Goal: Task Accomplishment & Management: Use online tool/utility

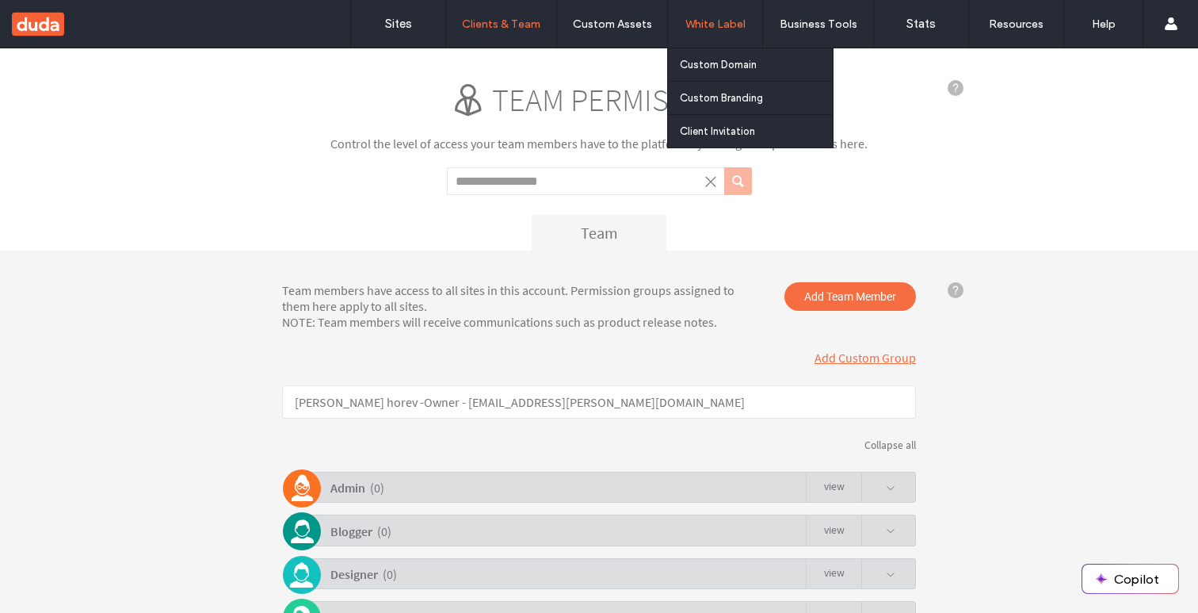
scroll to position [153, 0]
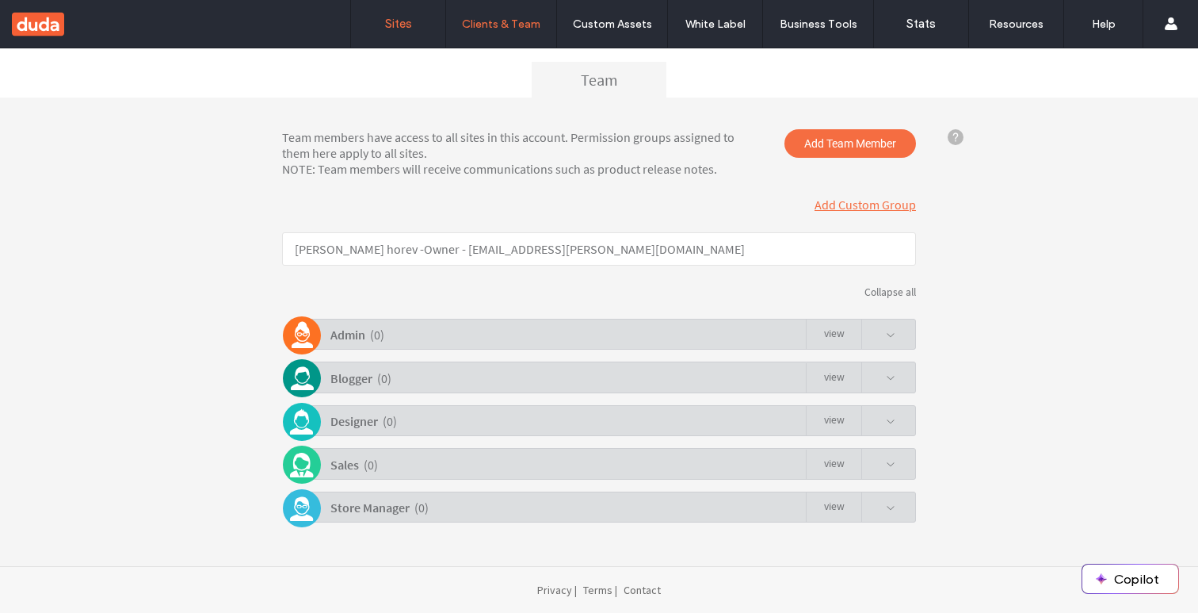
click at [386, 24] on label "Sites" at bounding box center [398, 24] width 27 height 14
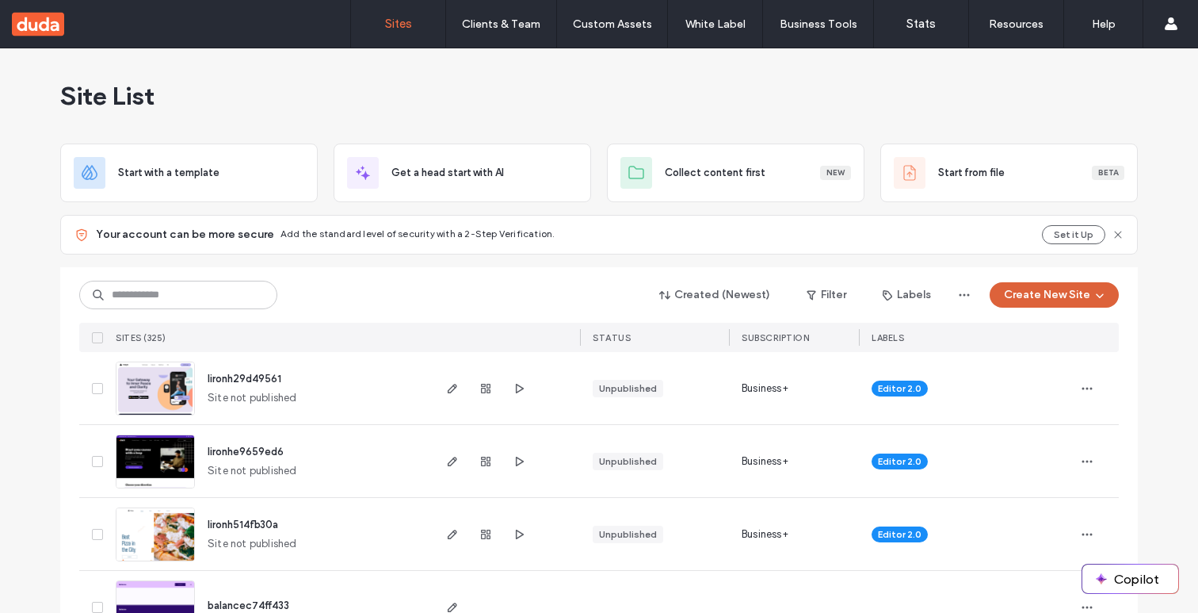
click at [1041, 295] on button "Create New Site" at bounding box center [1054, 294] width 129 height 25
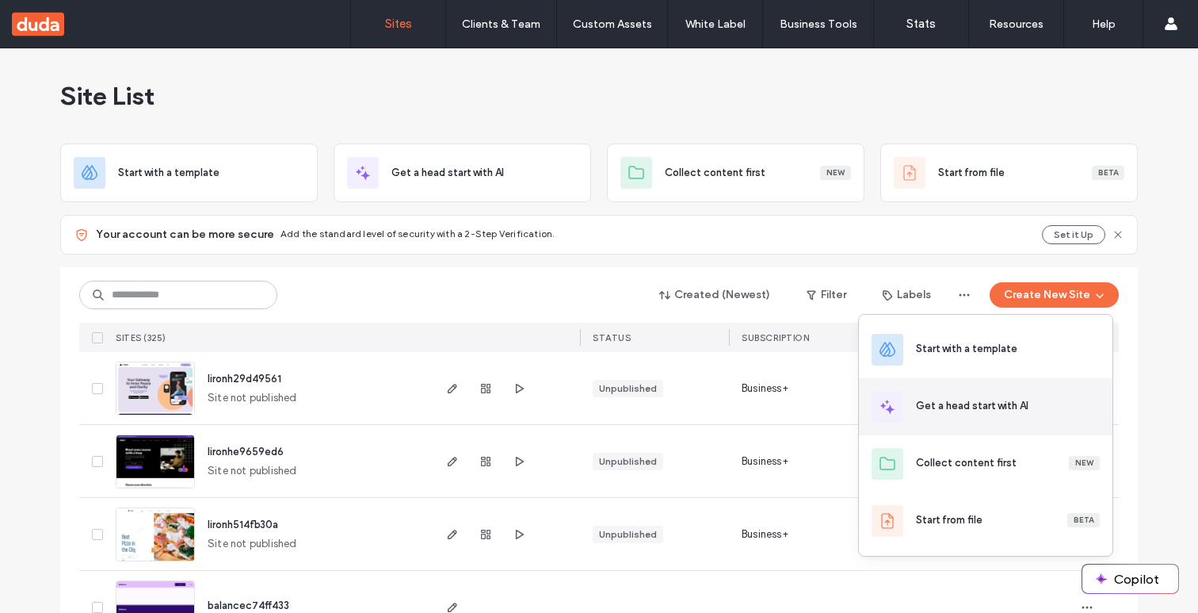
click at [998, 403] on div "Get a head start with AI" at bounding box center [972, 406] width 113 height 16
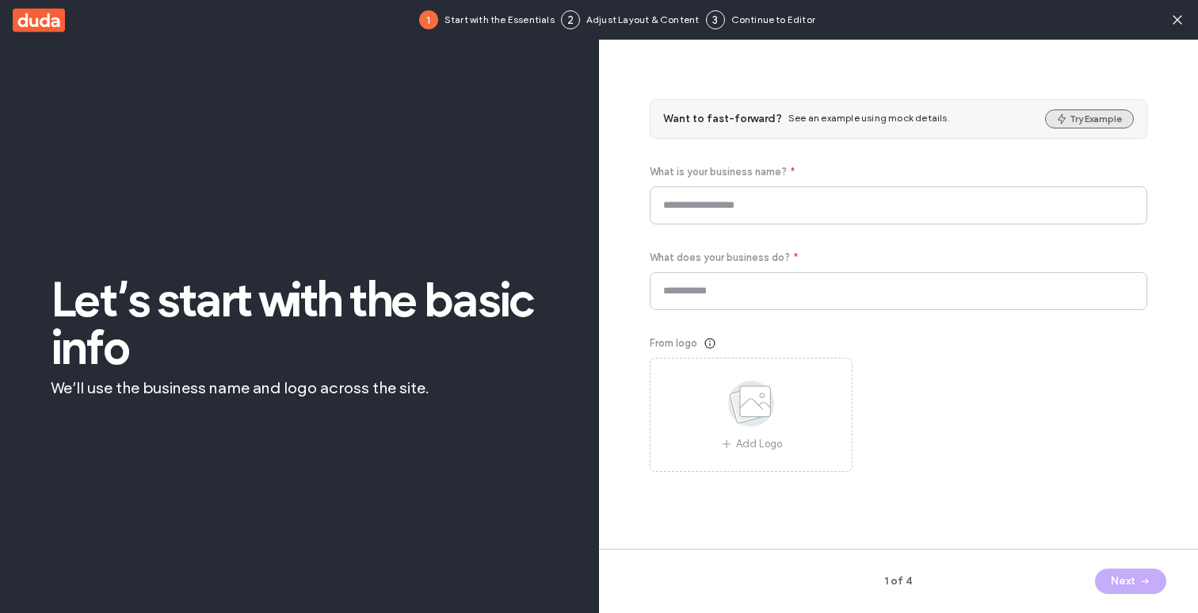
click at [1084, 116] on button "Try Example" at bounding box center [1089, 118] width 89 height 19
type input "****"
type input "**********"
click at [1145, 575] on icon "button" at bounding box center [1145, 580] width 13 height 13
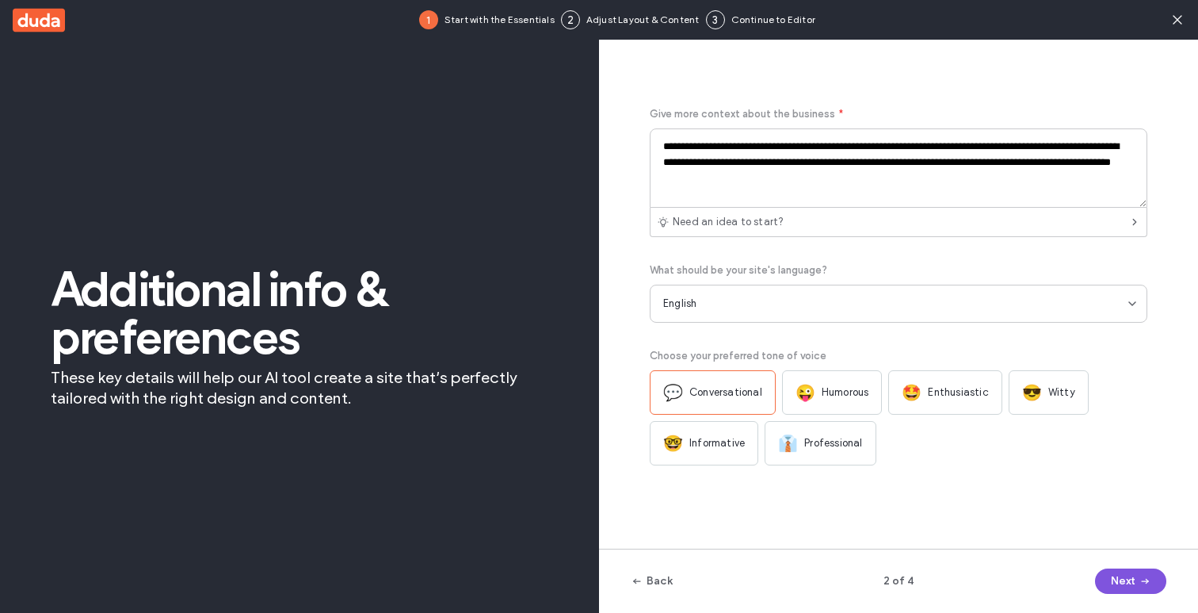
click at [1142, 575] on icon "button" at bounding box center [1145, 580] width 13 height 13
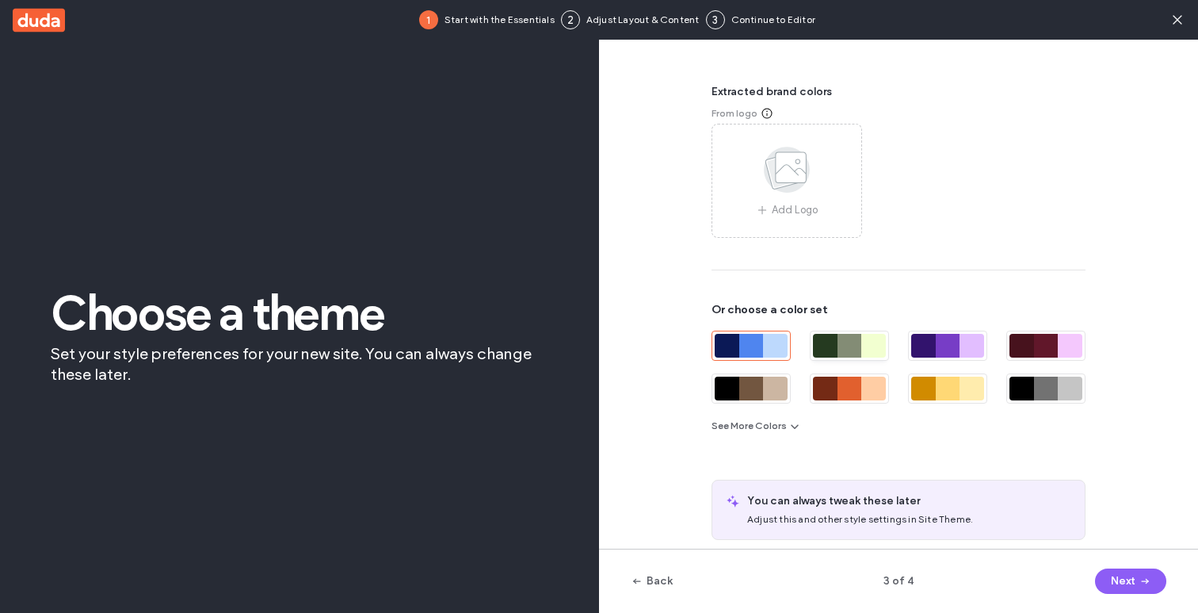
click at [851, 334] on div at bounding box center [850, 346] width 25 height 24
click at [1125, 578] on button "Next" at bounding box center [1130, 580] width 71 height 25
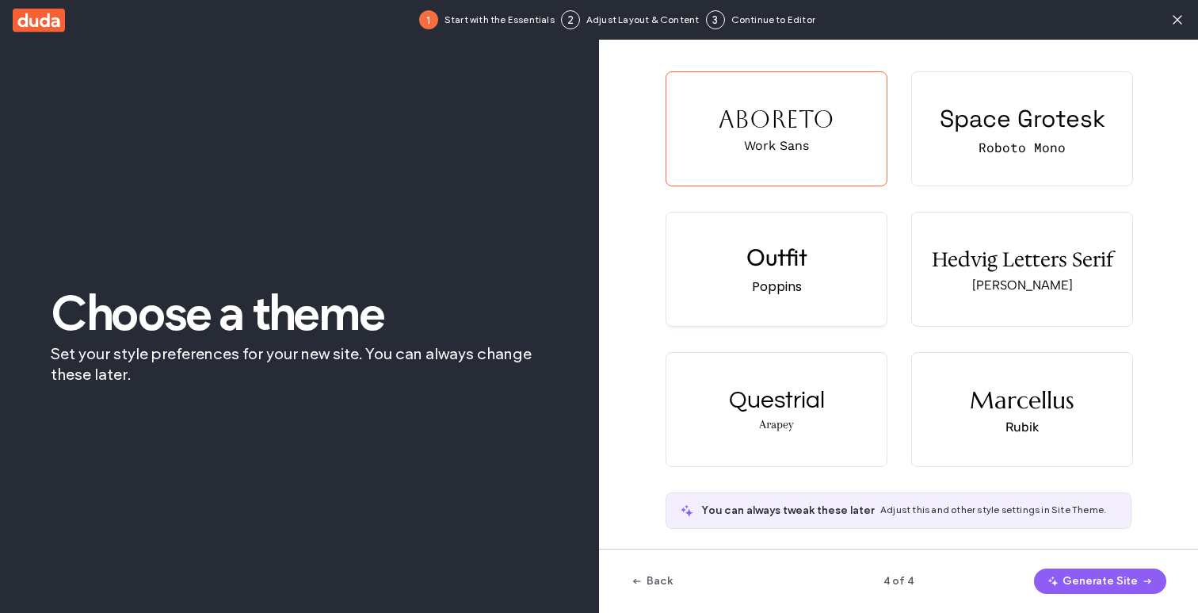
click at [773, 278] on div "Poppins" at bounding box center [777, 287] width 50 height 20
click at [1063, 580] on span "button" at bounding box center [1055, 581] width 16 height 24
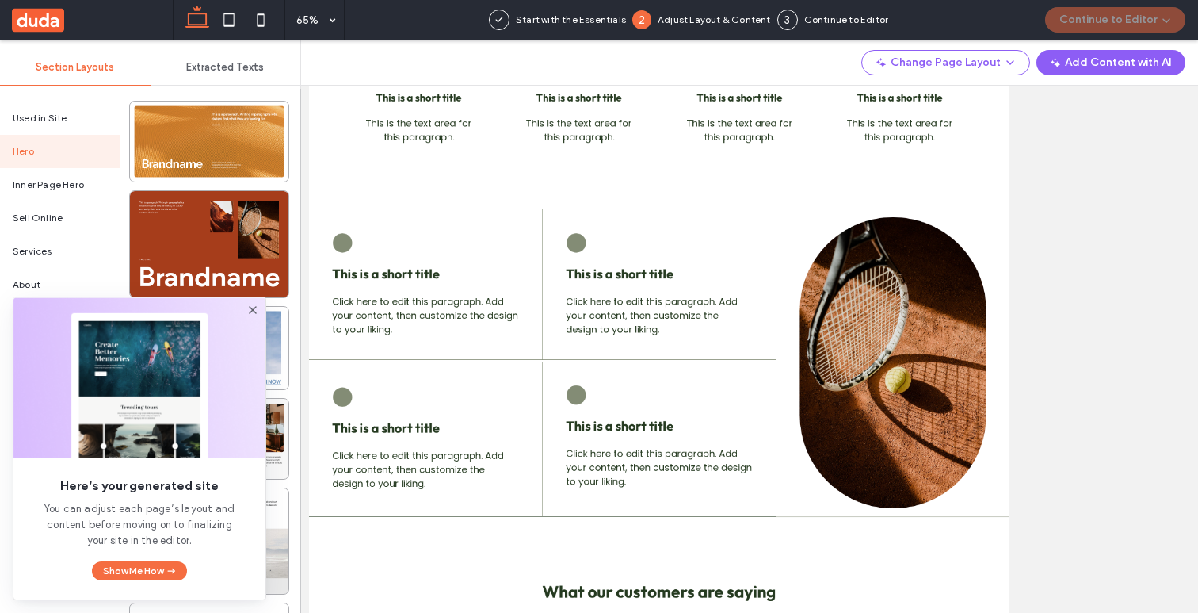
scroll to position [841, 0]
click at [251, 309] on icon at bounding box center [252, 309] width 13 height 13
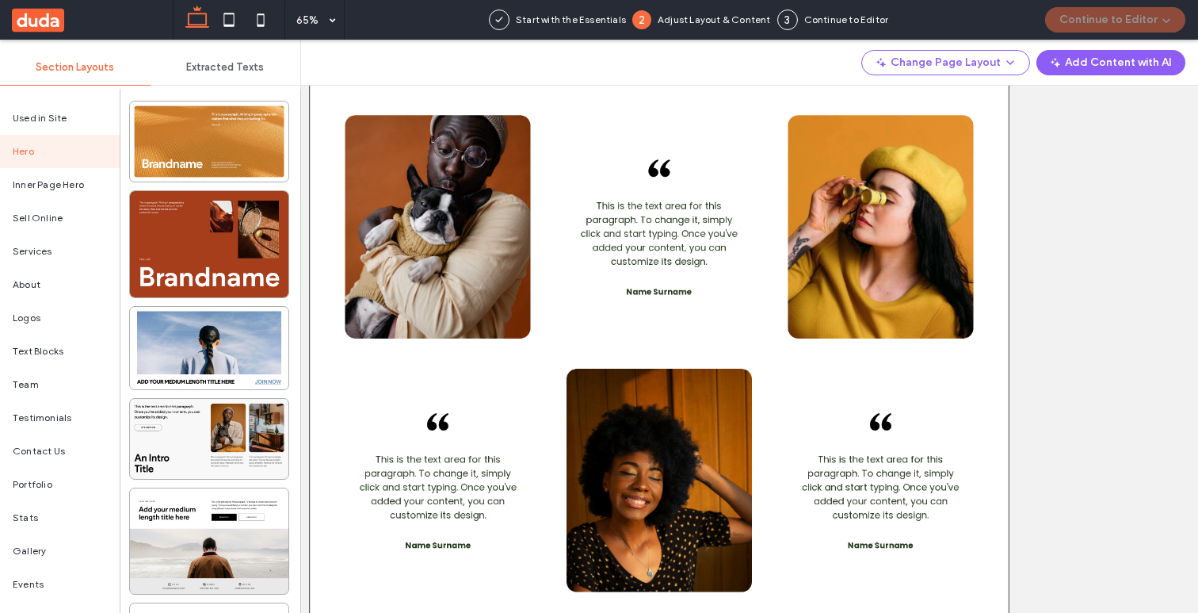
scroll to position [1361, 0]
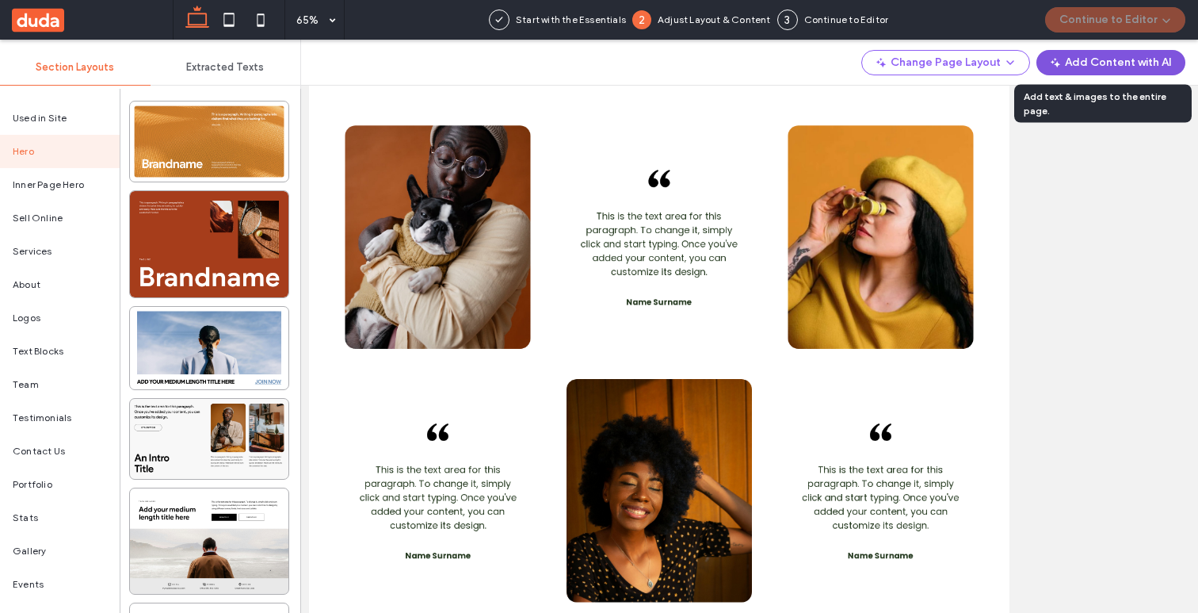
click at [1118, 63] on button "Add Content with AI" at bounding box center [1110, 62] width 149 height 25
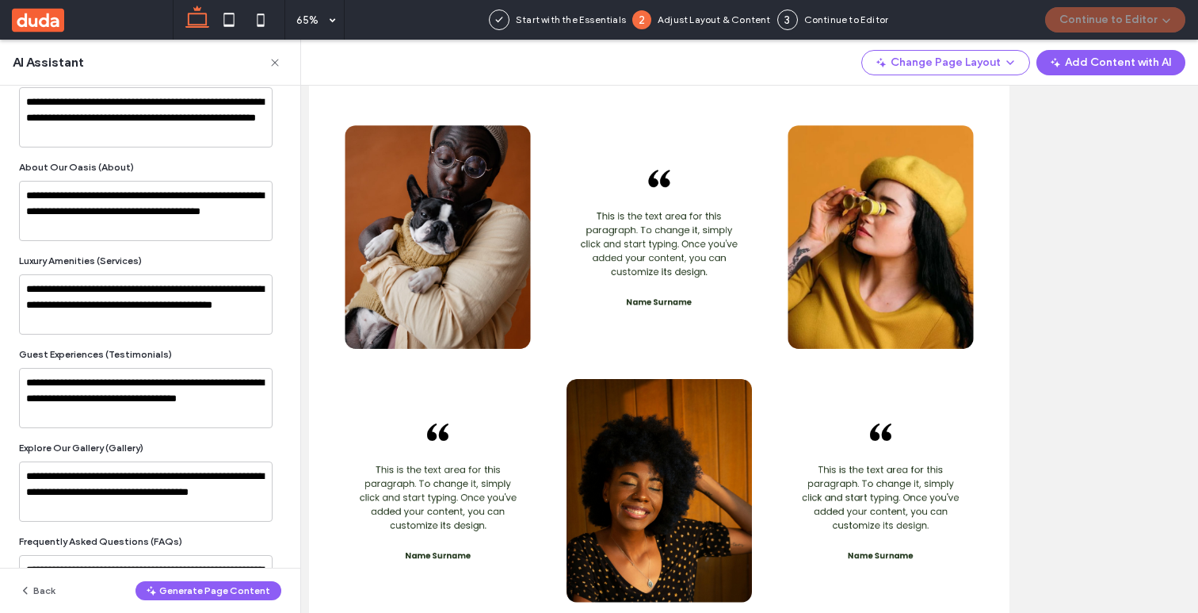
scroll to position [323, 0]
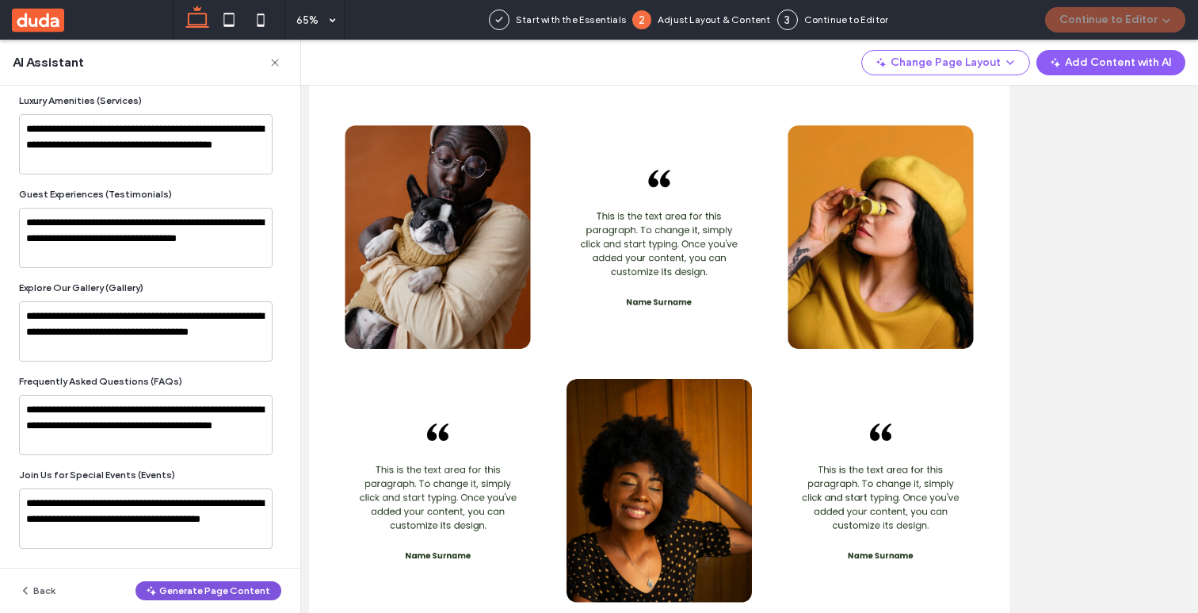
click at [179, 590] on button "Generate Page Content" at bounding box center [208, 590] width 146 height 19
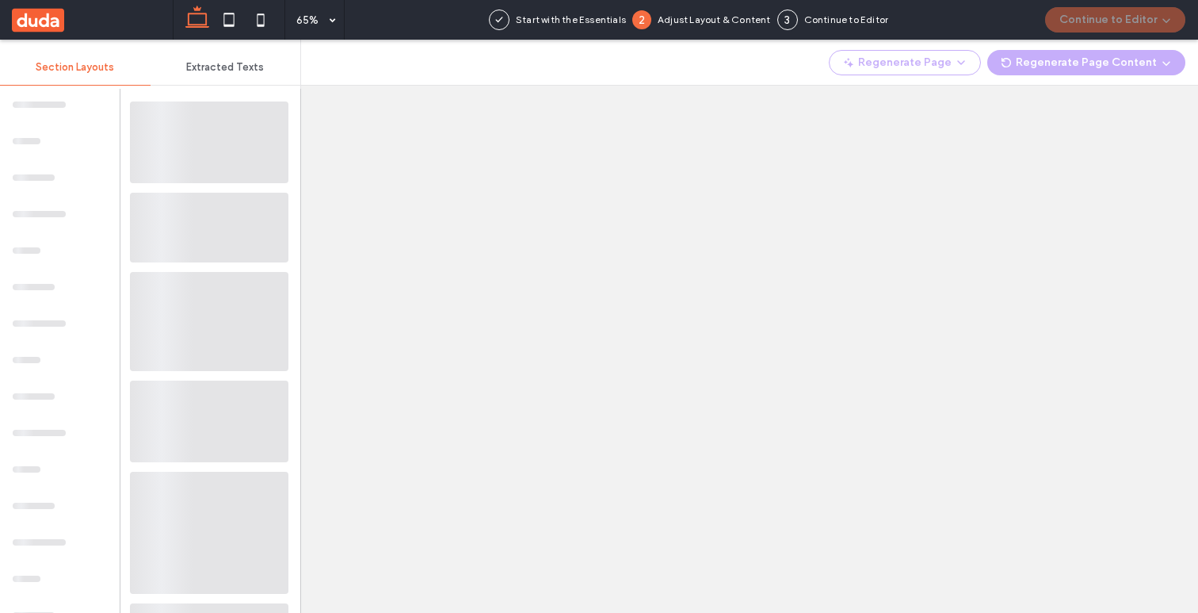
scroll to position [0, 0]
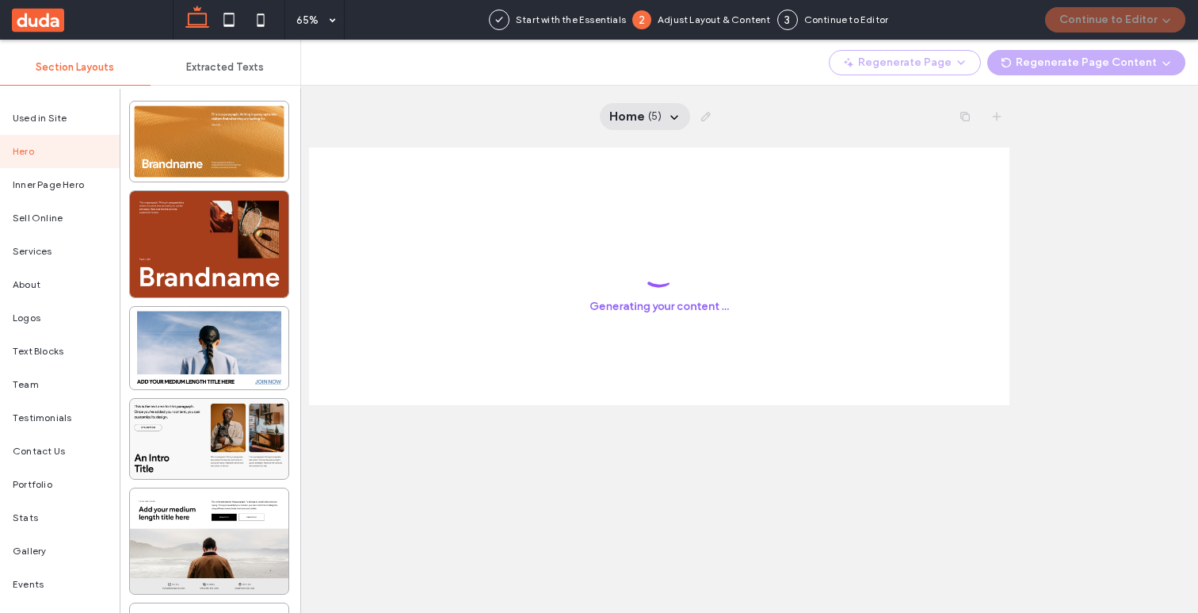
click at [666, 113] on div "Home ( 5 )" at bounding box center [645, 116] width 91 height 27
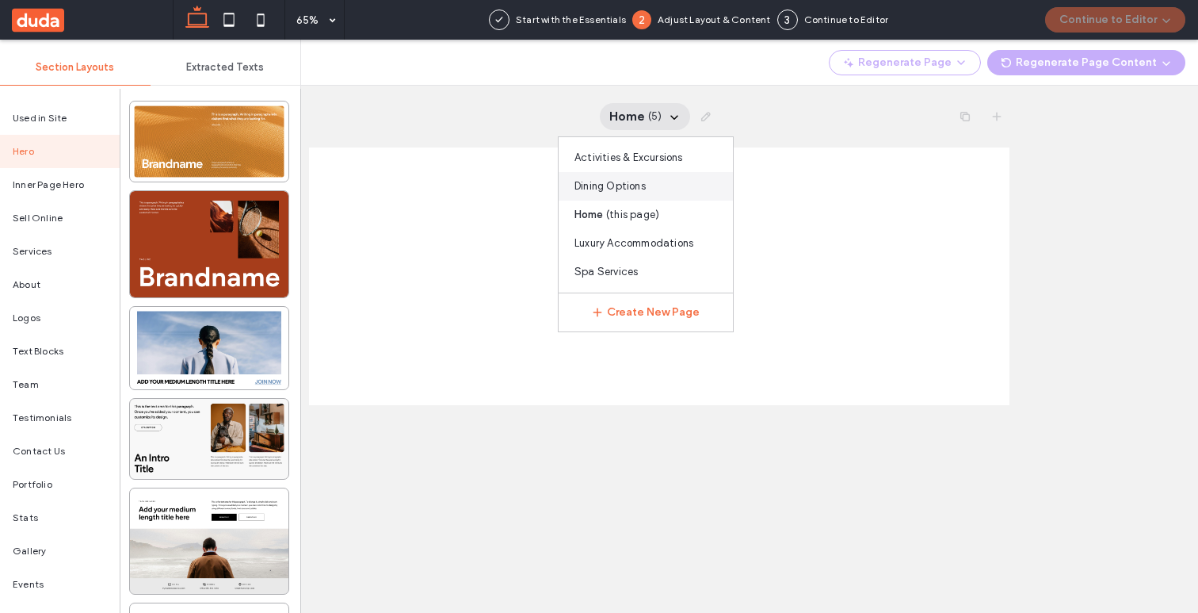
click at [600, 185] on span "Dining Options" at bounding box center [609, 186] width 71 height 16
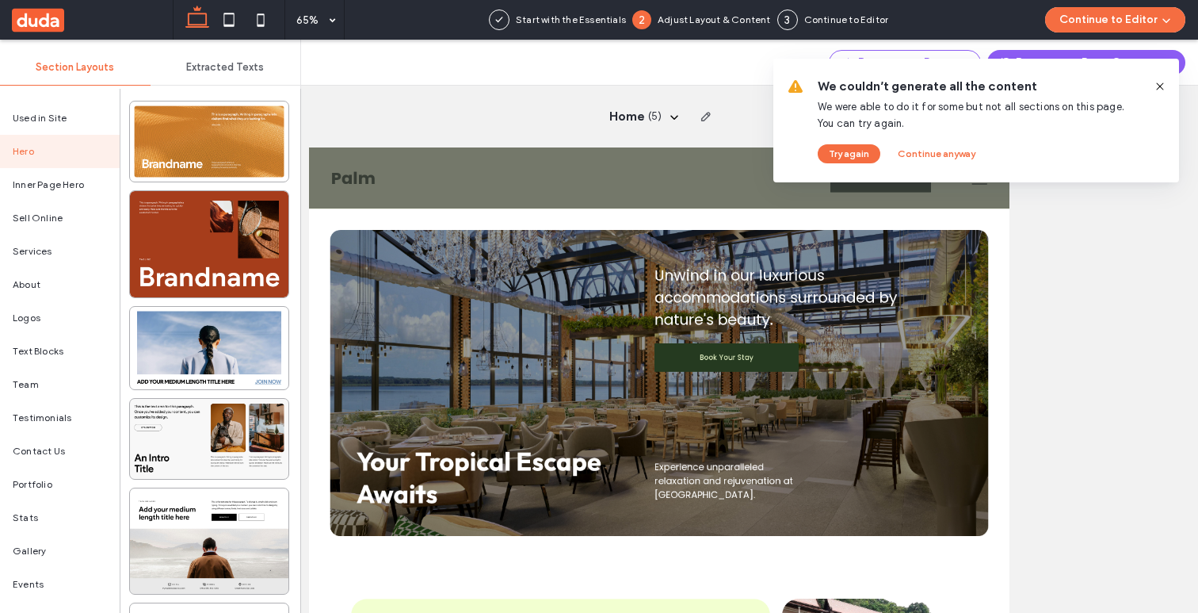
click at [1155, 82] on icon at bounding box center [1160, 86] width 13 height 13
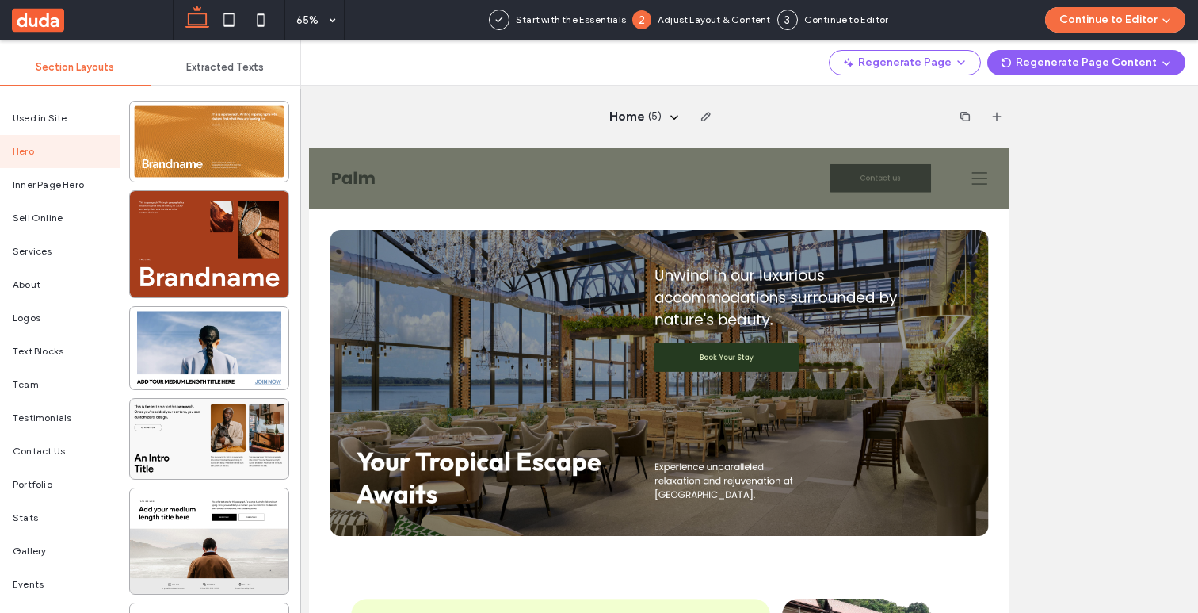
click at [49, 24] on use at bounding box center [38, 20] width 52 height 24
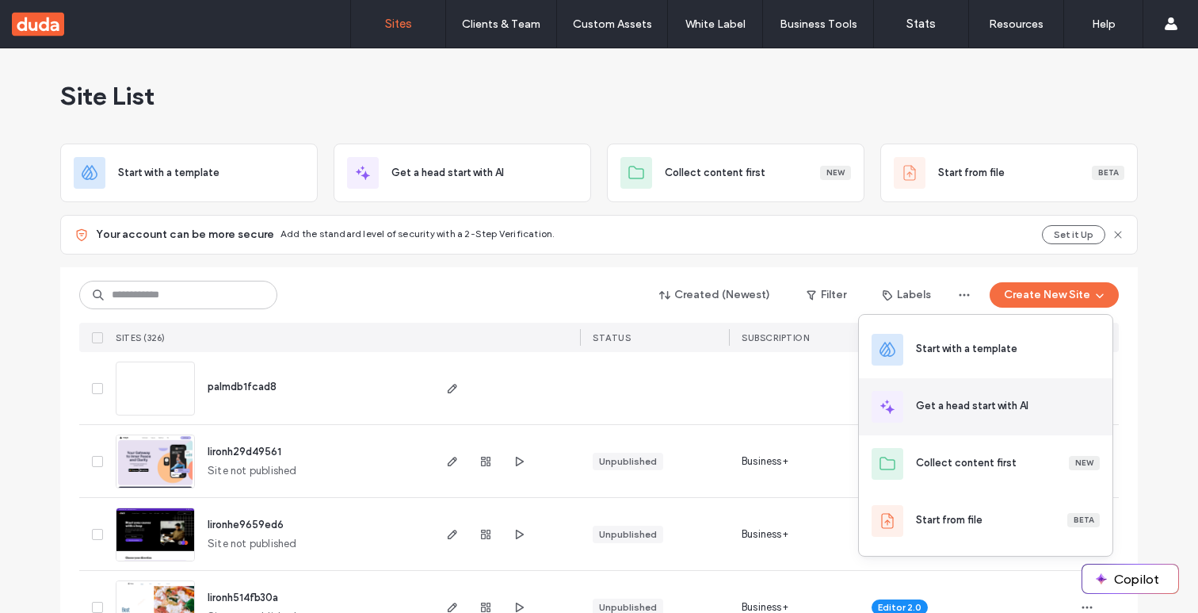
click at [983, 400] on div "Get a head start with AI" at bounding box center [972, 406] width 113 height 16
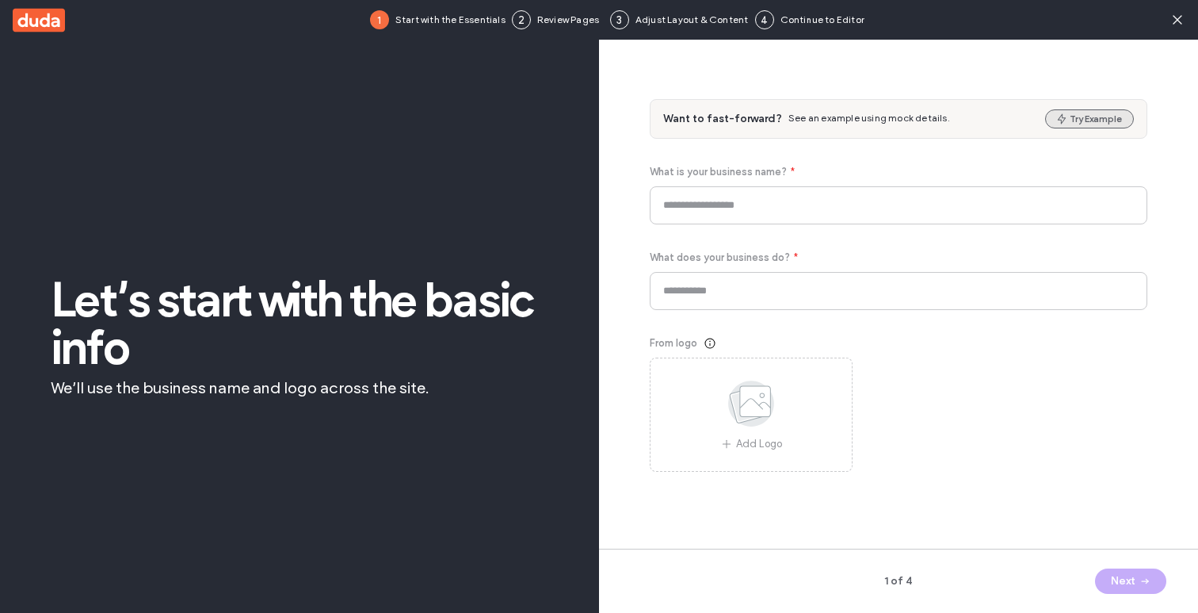
click at [1072, 111] on button "Try Example" at bounding box center [1089, 118] width 89 height 19
type input "*****"
type input "**********"
click at [1121, 579] on button "Next" at bounding box center [1130, 580] width 71 height 25
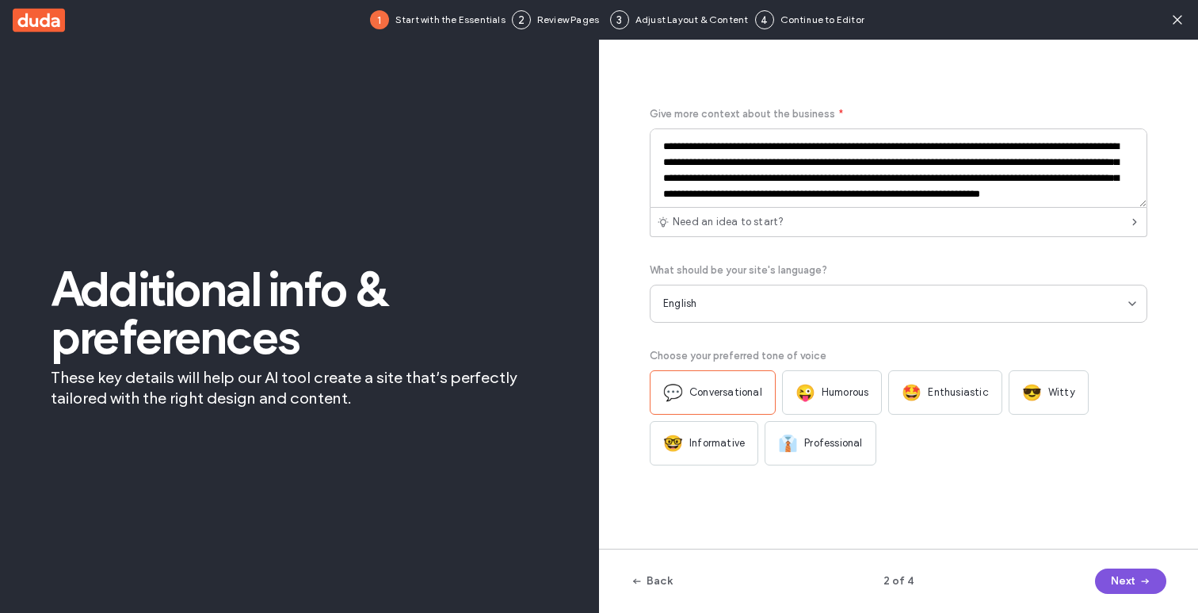
click at [1121, 579] on button "Next" at bounding box center [1130, 580] width 71 height 25
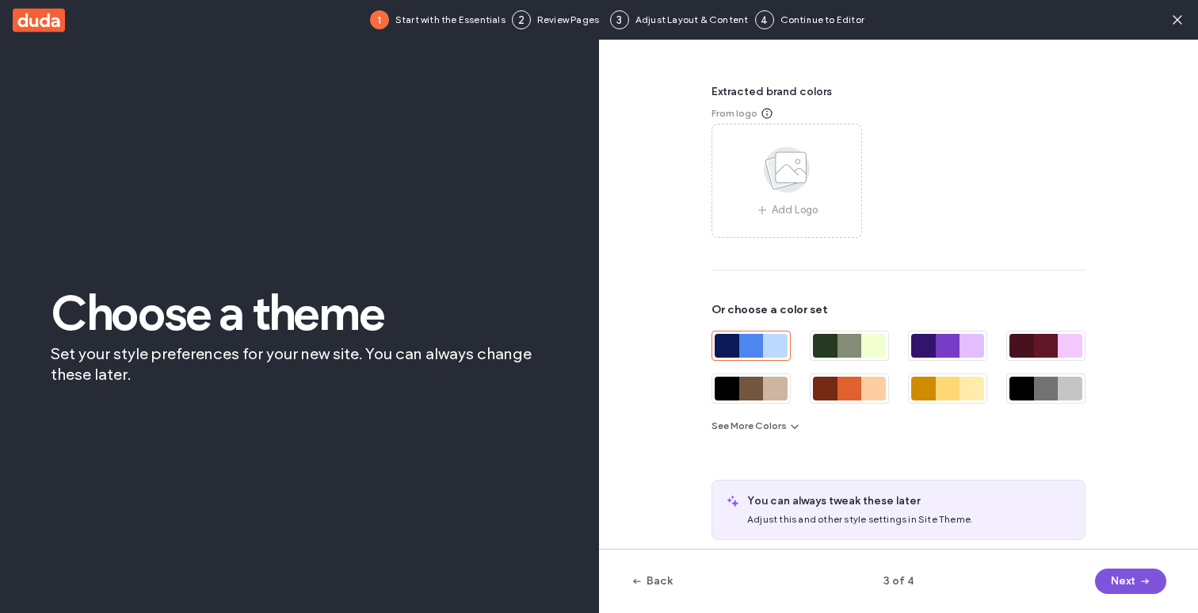
click at [1121, 579] on button "Next" at bounding box center [1130, 580] width 71 height 25
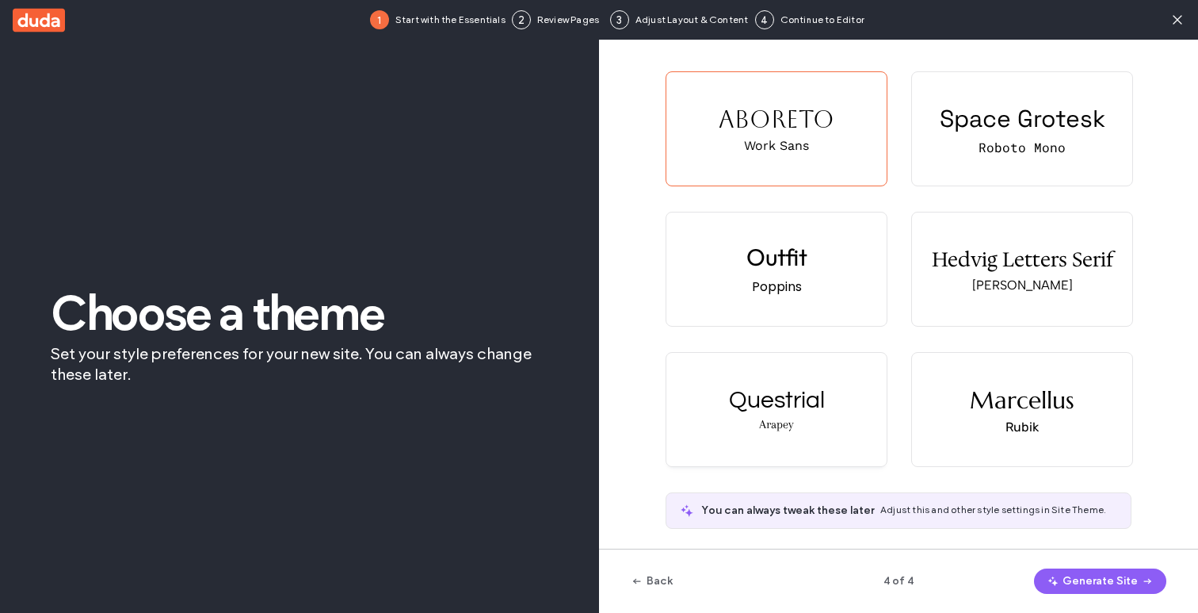
click at [759, 423] on div "Arapey" at bounding box center [776, 424] width 35 height 14
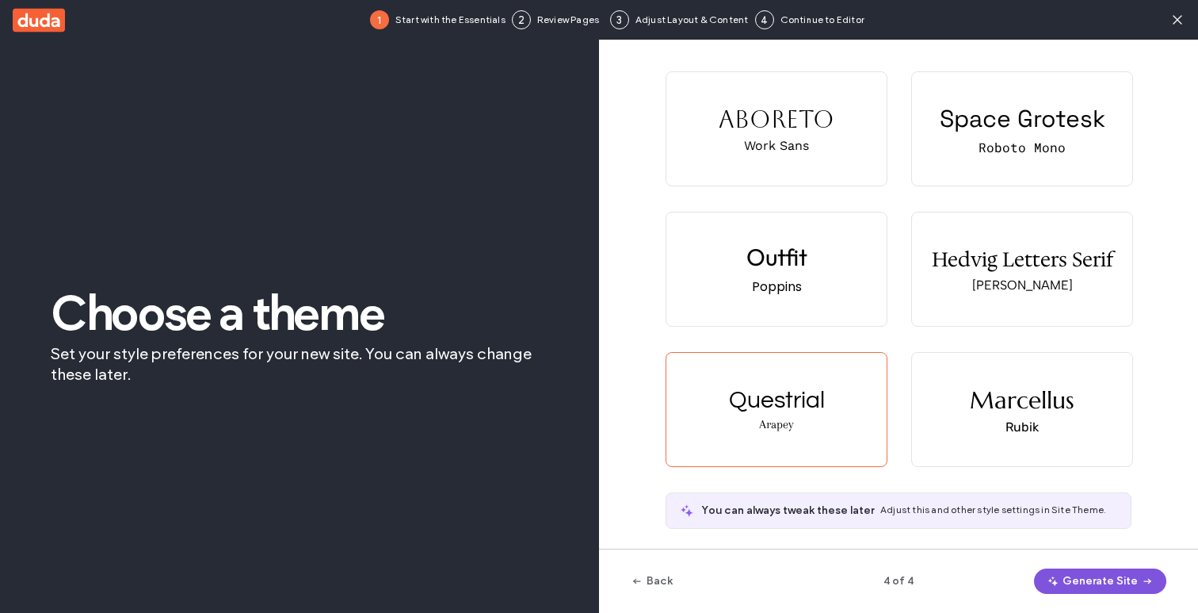
click at [1096, 587] on button "Generate Site" at bounding box center [1100, 580] width 132 height 25
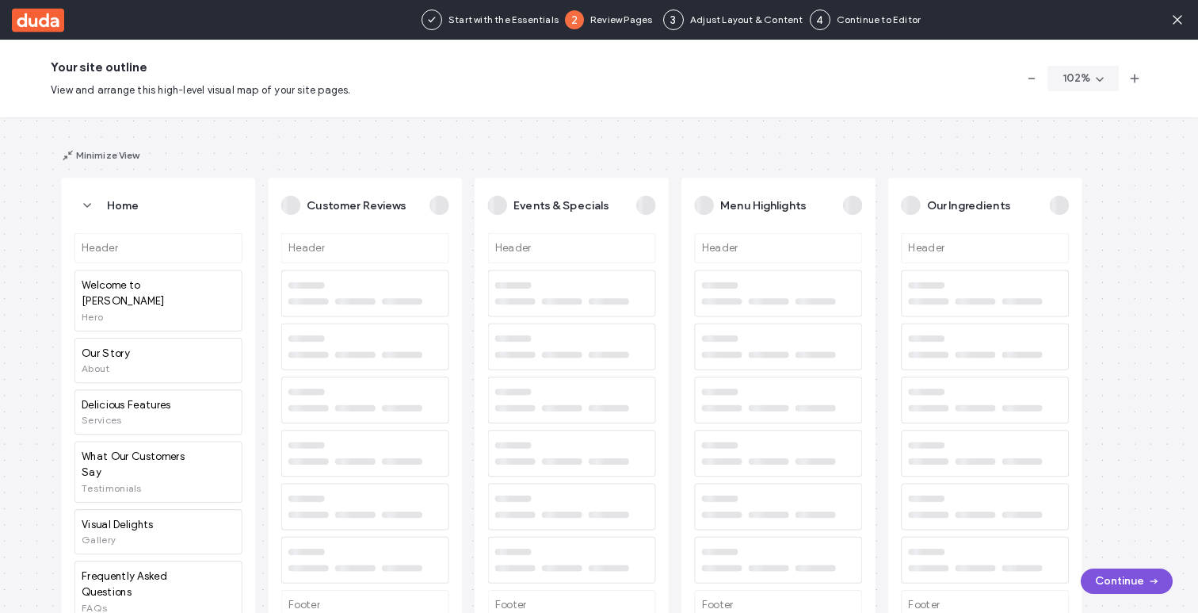
click at [1127, 581] on button "Continue" at bounding box center [1127, 580] width 92 height 25
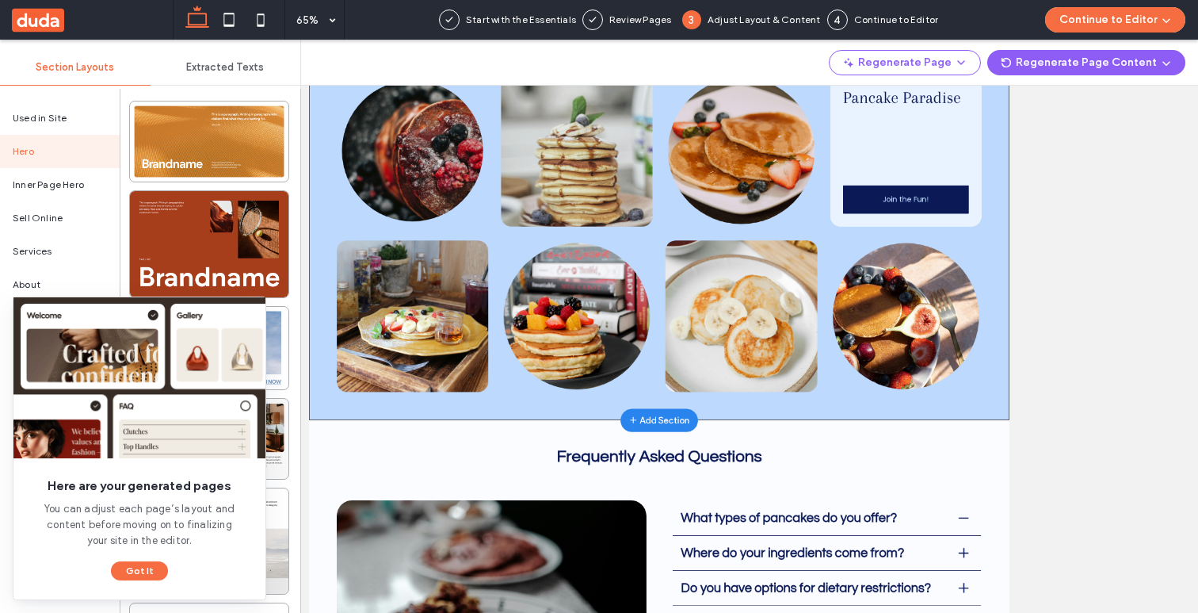
scroll to position [2135, 0]
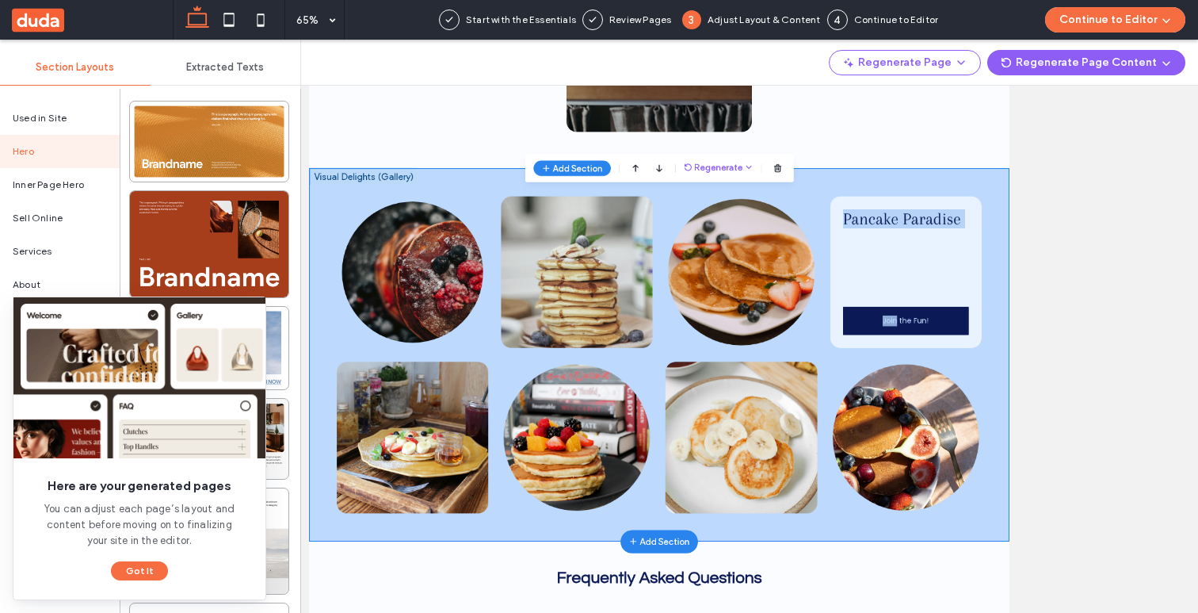
drag, startPoint x: 1250, startPoint y: 1467, endPoint x: 1198, endPoint y: 1369, distance: 110.9
drag, startPoint x: 1151, startPoint y: 1386, endPoint x: 1234, endPoint y: 1437, distance: 97.2
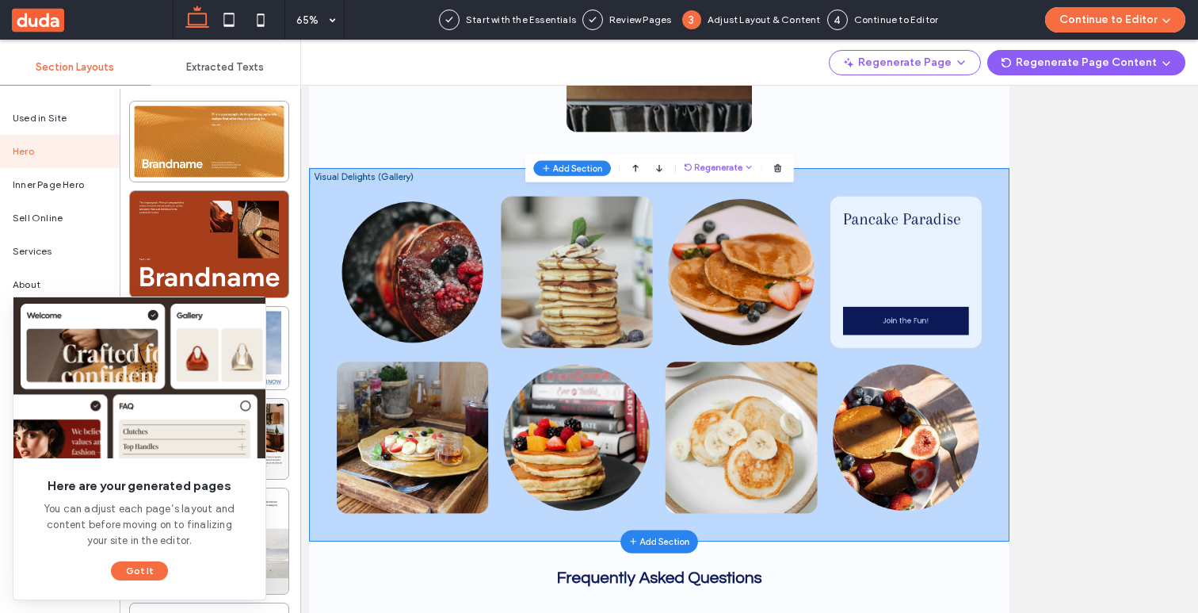
click at [129, 571] on button "Got It" at bounding box center [139, 570] width 57 height 19
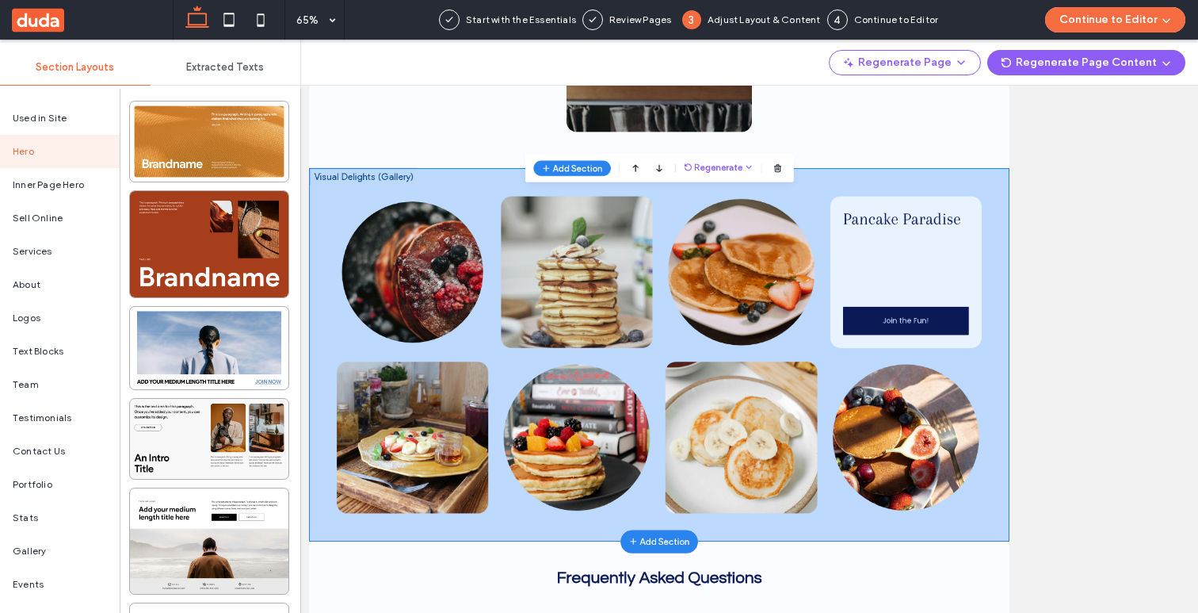
drag, startPoint x: 1239, startPoint y: 1414, endPoint x: 1239, endPoint y: 1495, distance: 80.8
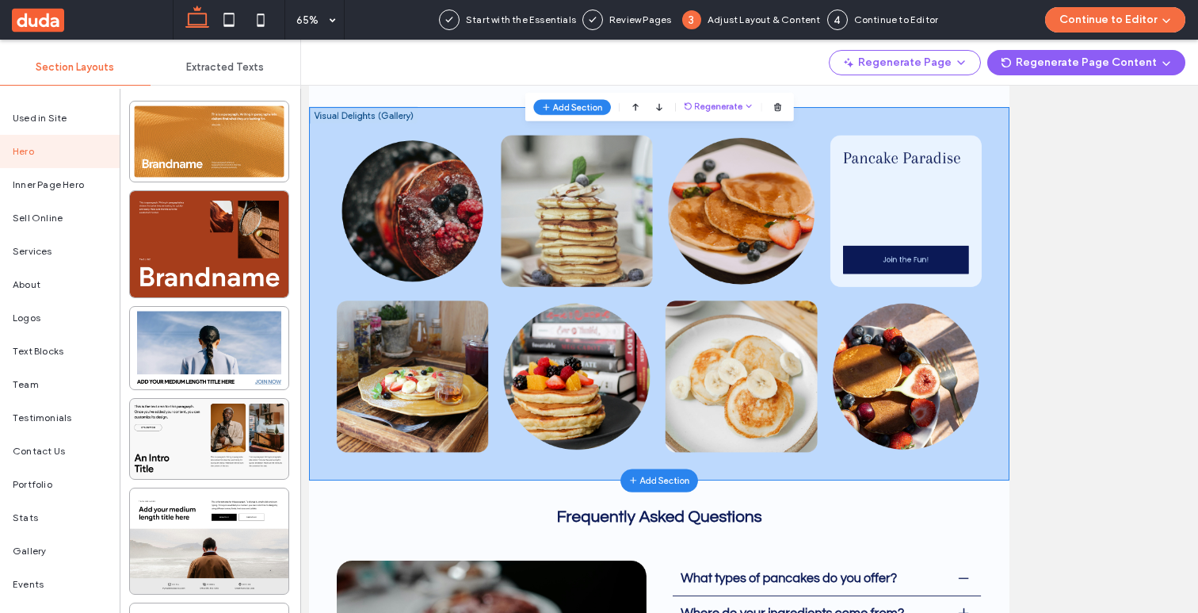
scroll to position [2167, 0]
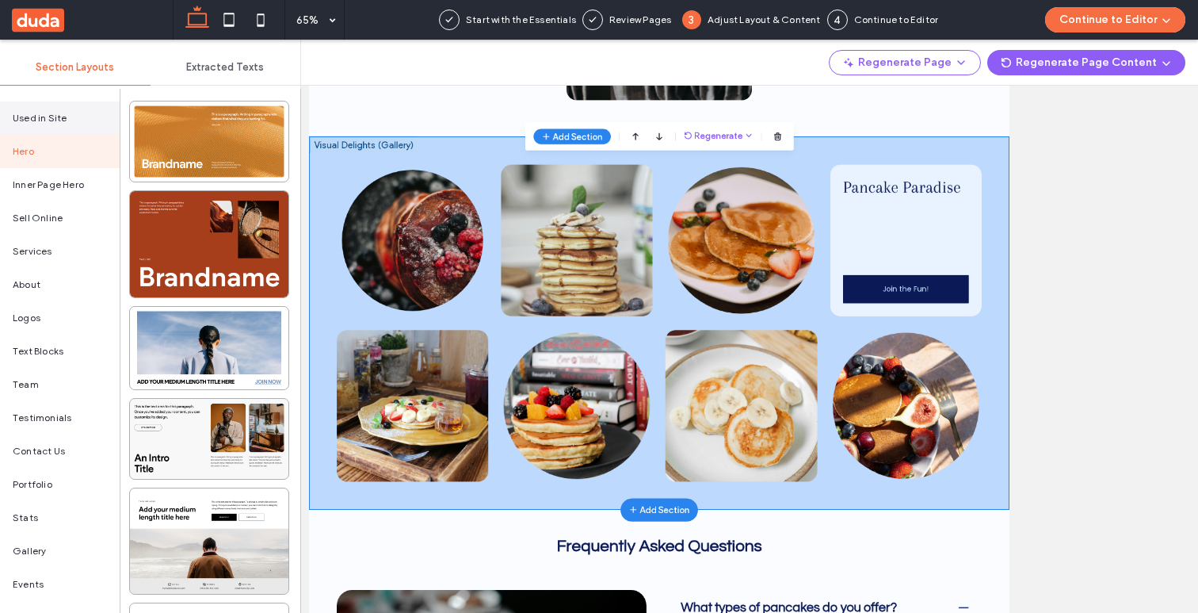
click at [41, 118] on span "Used in Site" at bounding box center [40, 118] width 54 height 14
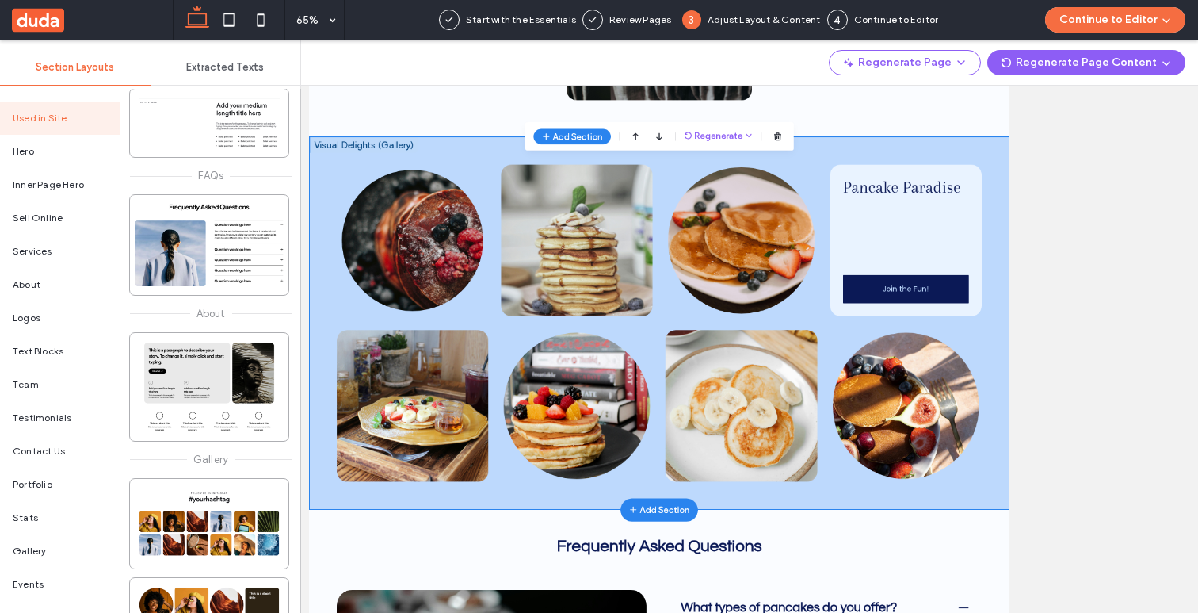
scroll to position [1779, 0]
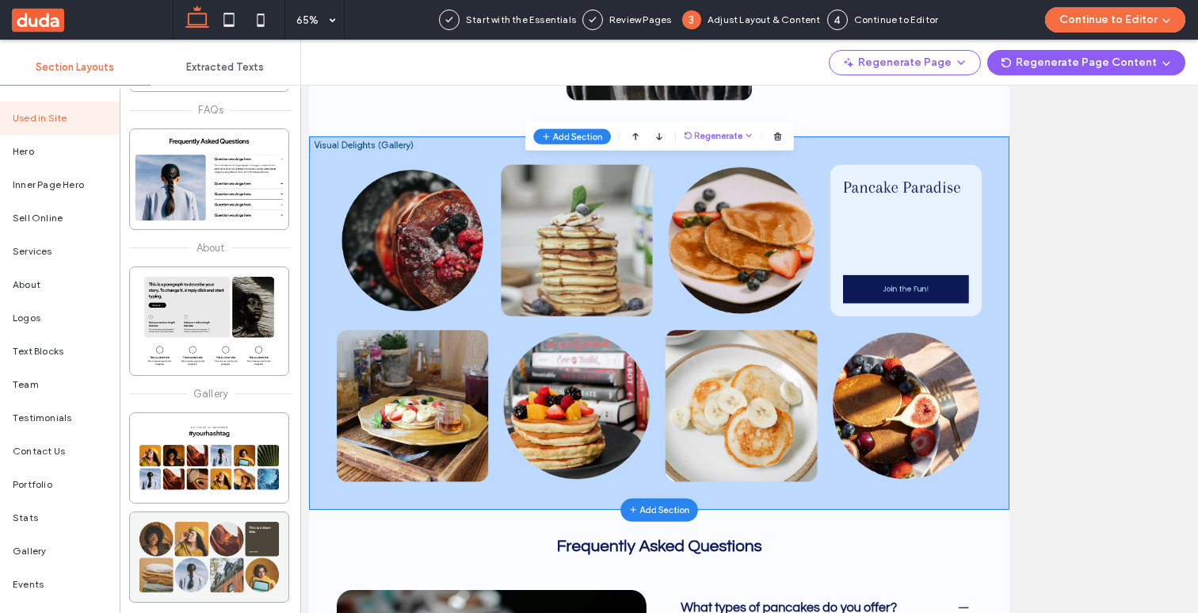
click at [212, 548] on div at bounding box center [209, 556] width 158 height 89
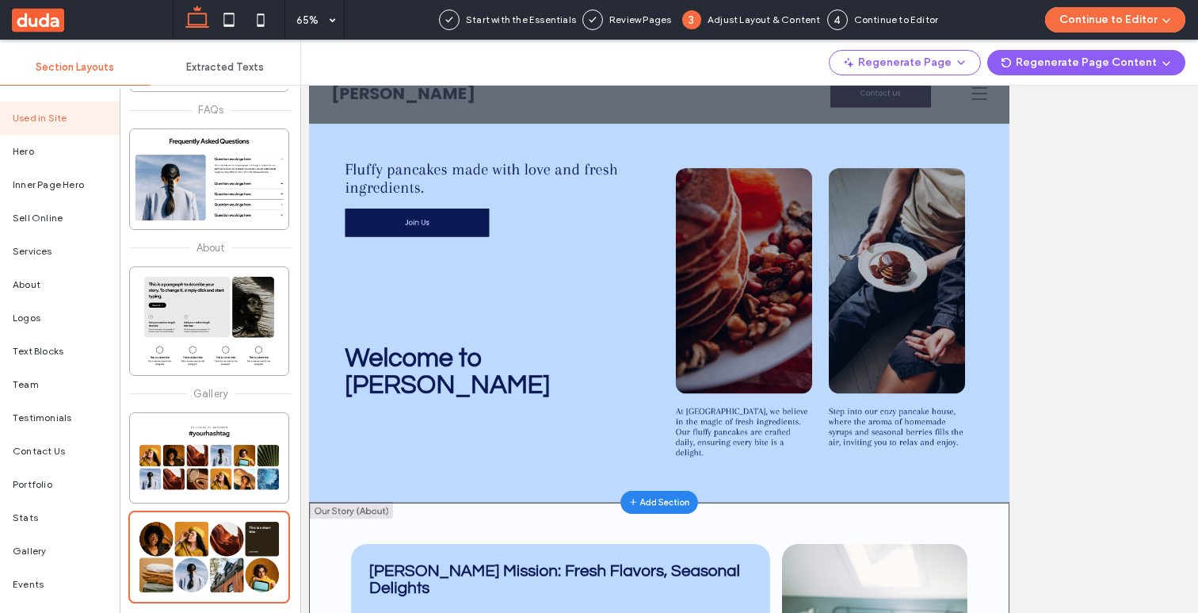
scroll to position [0, 0]
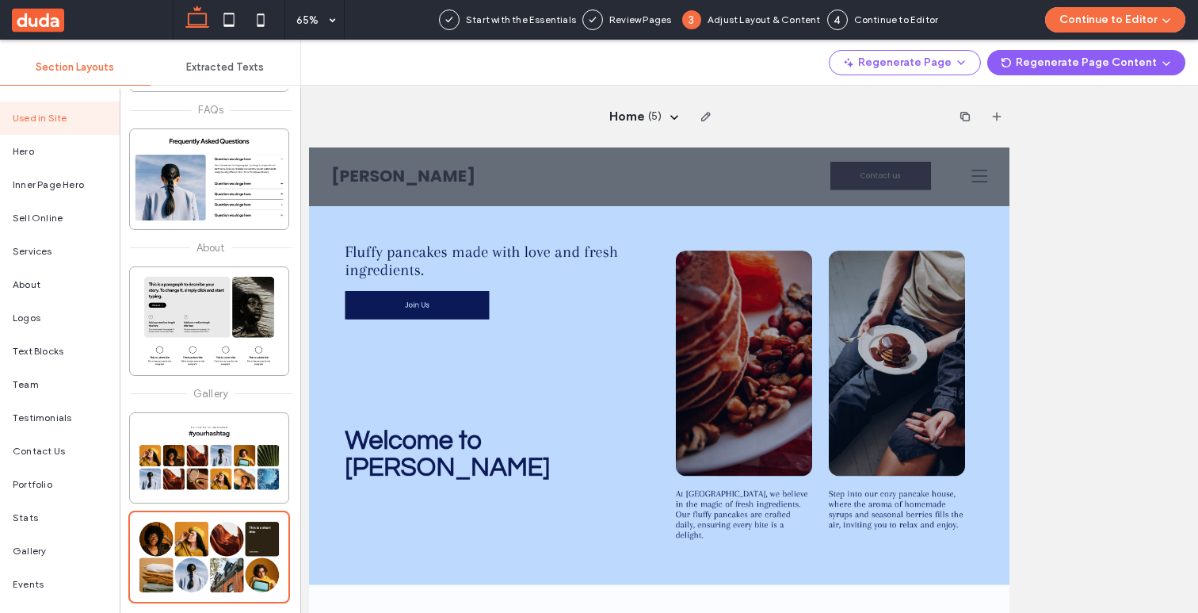
click at [44, 17] on use at bounding box center [38, 20] width 52 height 24
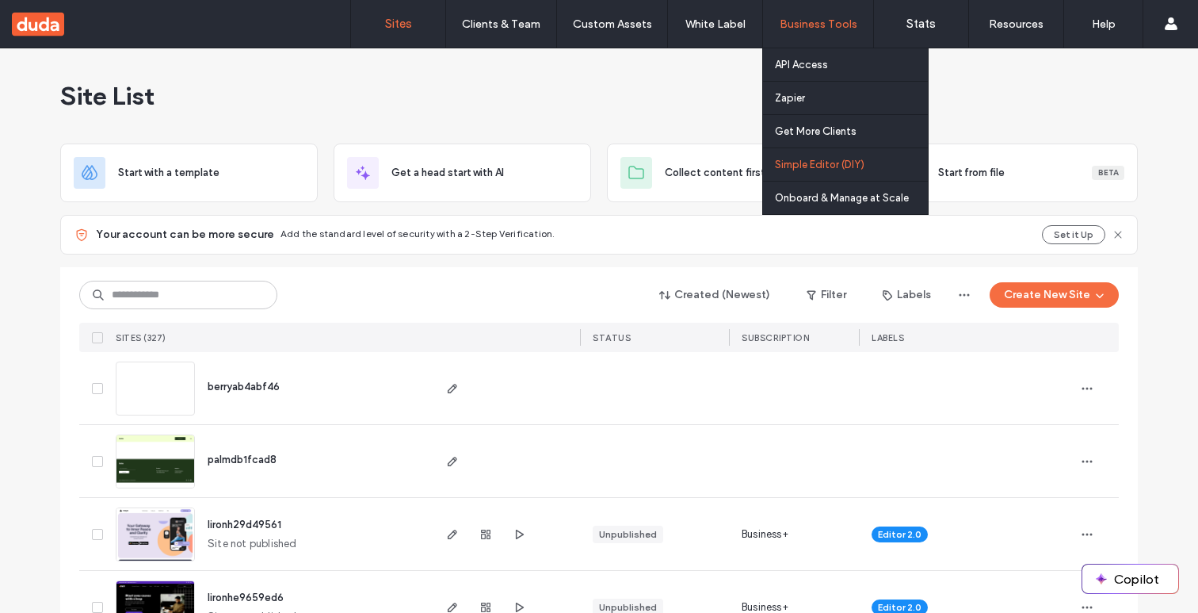
click at [825, 161] on label "Simple Editor (DIY)" at bounding box center [820, 164] width 90 height 12
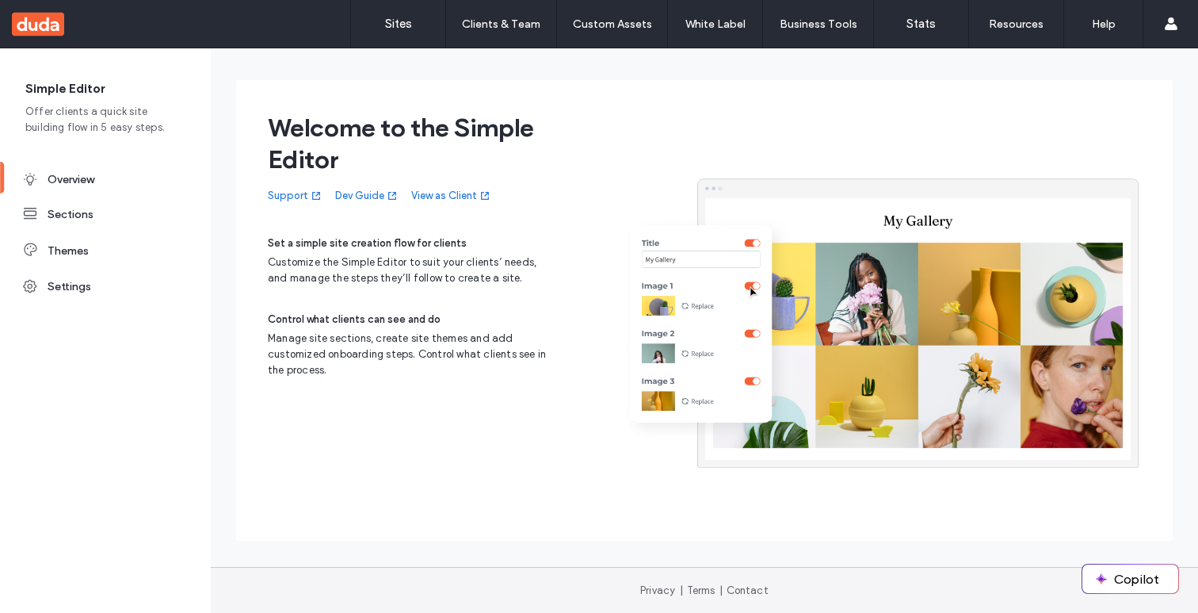
click at [433, 197] on link "View as Client" at bounding box center [451, 196] width 80 height 16
